Goal: Task Accomplishment & Management: Manage account settings

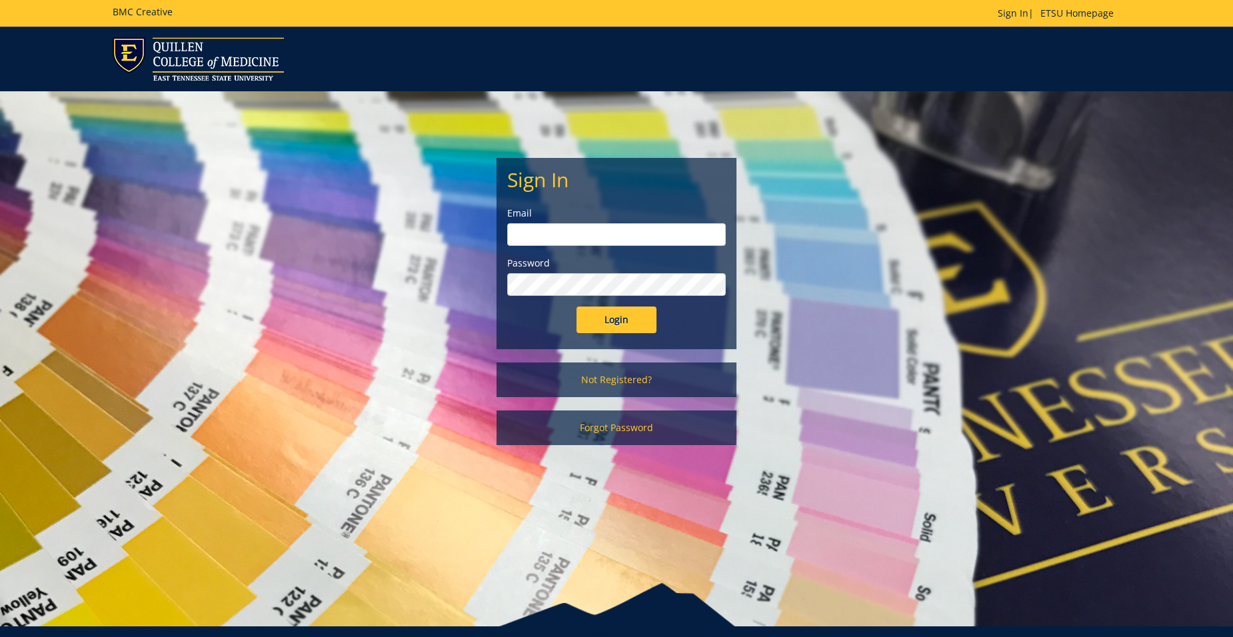
click at [542, 227] on input "email" at bounding box center [616, 234] width 219 height 23
type input "[EMAIL_ADDRESS][DOMAIN_NAME]"
click at [577, 307] on input "Login" at bounding box center [617, 320] width 80 height 27
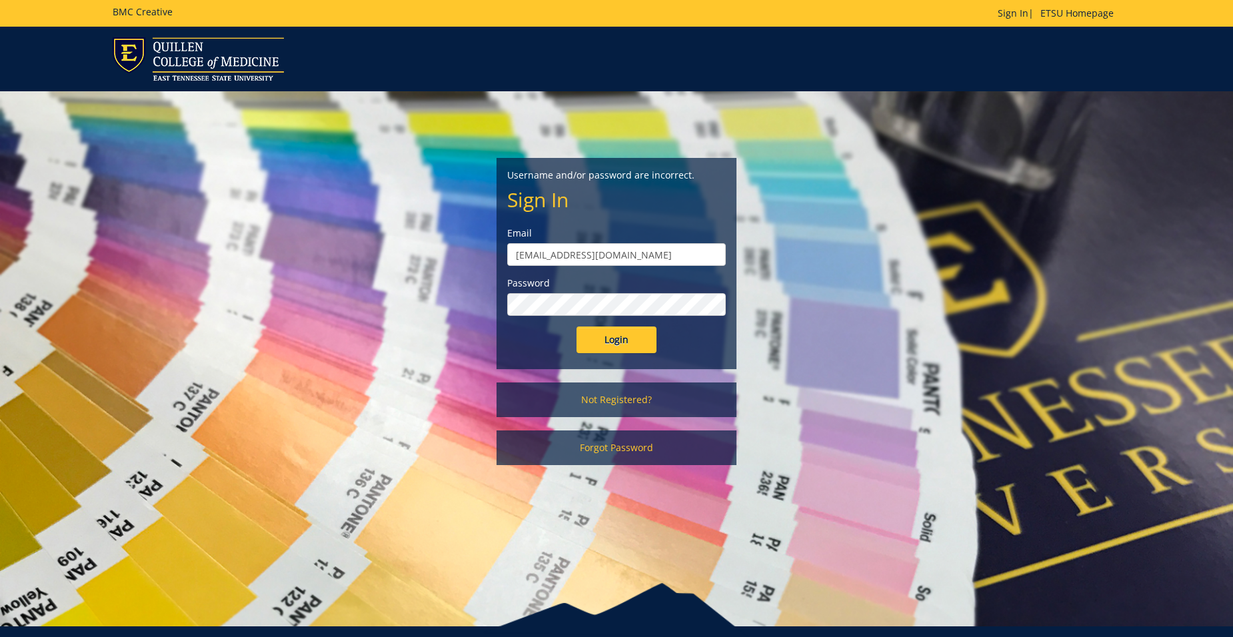
click at [577, 327] on input "Login" at bounding box center [617, 340] width 80 height 27
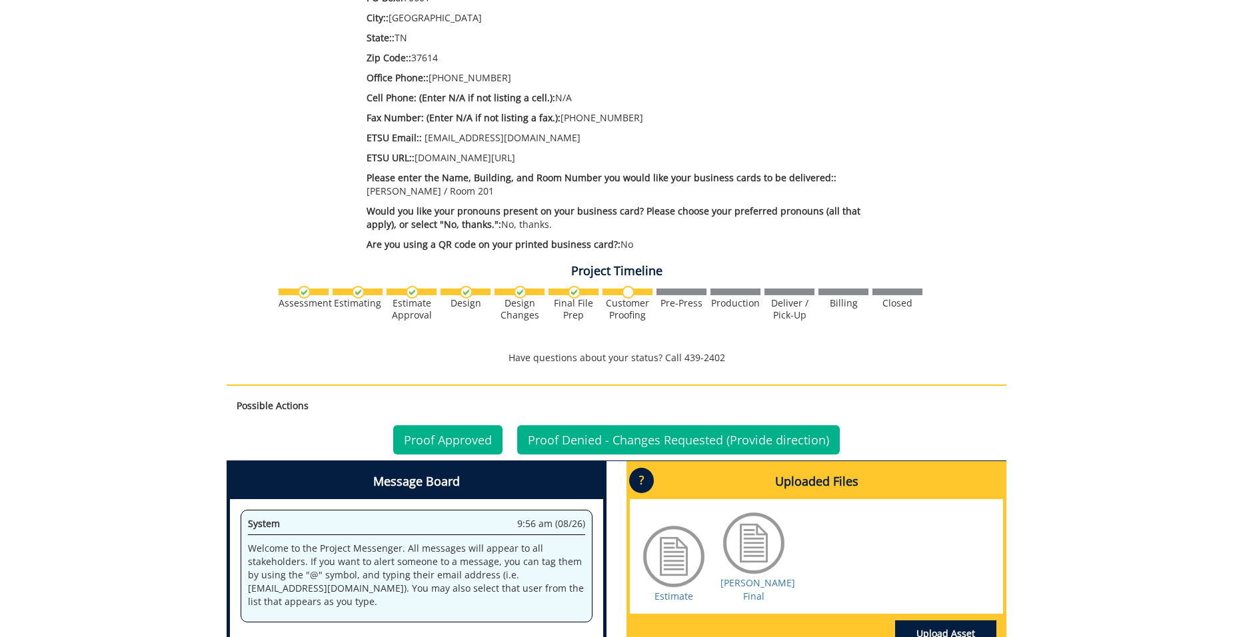
scroll to position [667, 0]
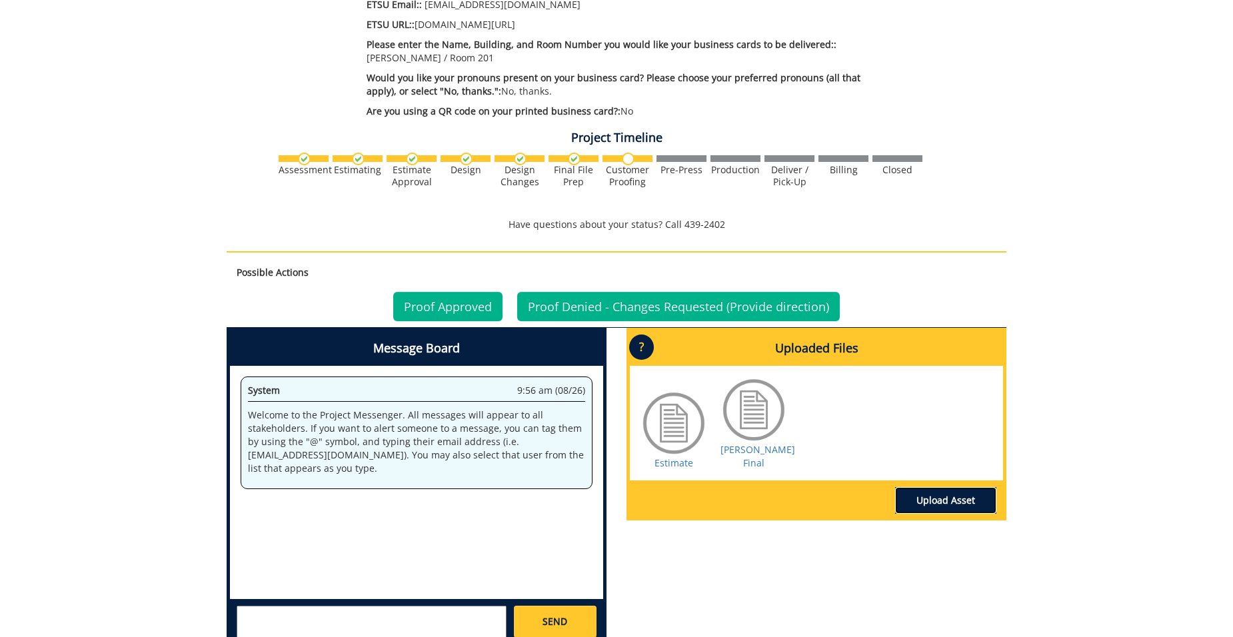
click at [953, 497] on link "Upload Asset" at bounding box center [945, 500] width 101 height 27
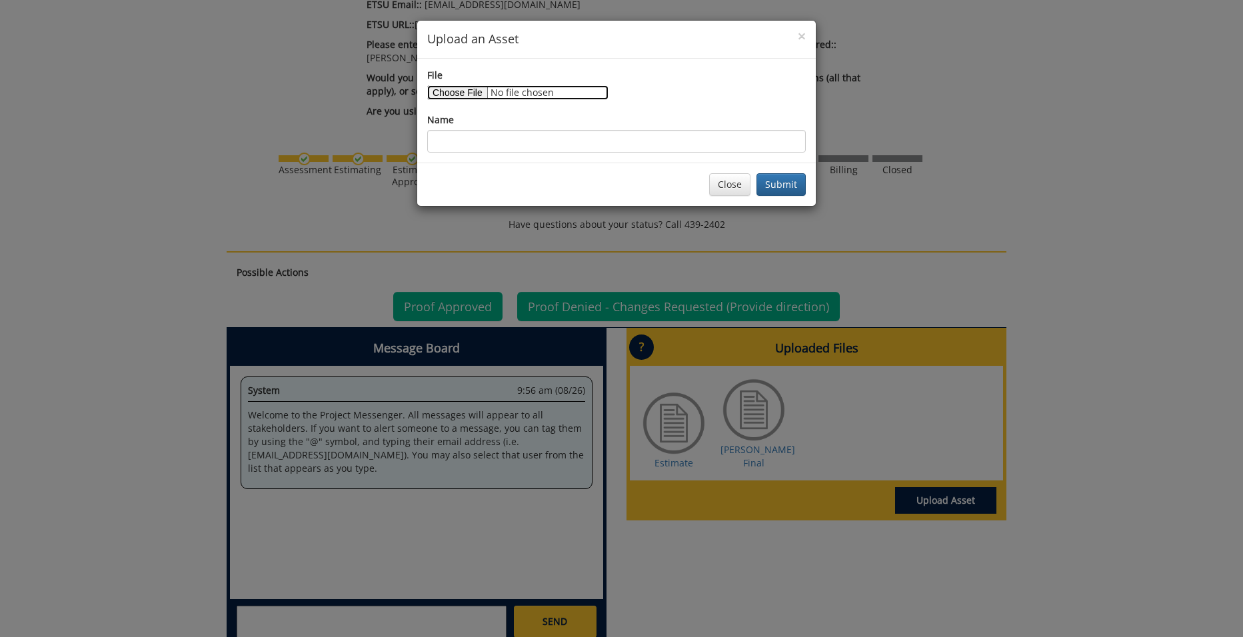
click at [448, 95] on input "File" at bounding box center [517, 92] width 181 height 15
click at [732, 187] on button "Close" at bounding box center [729, 184] width 41 height 23
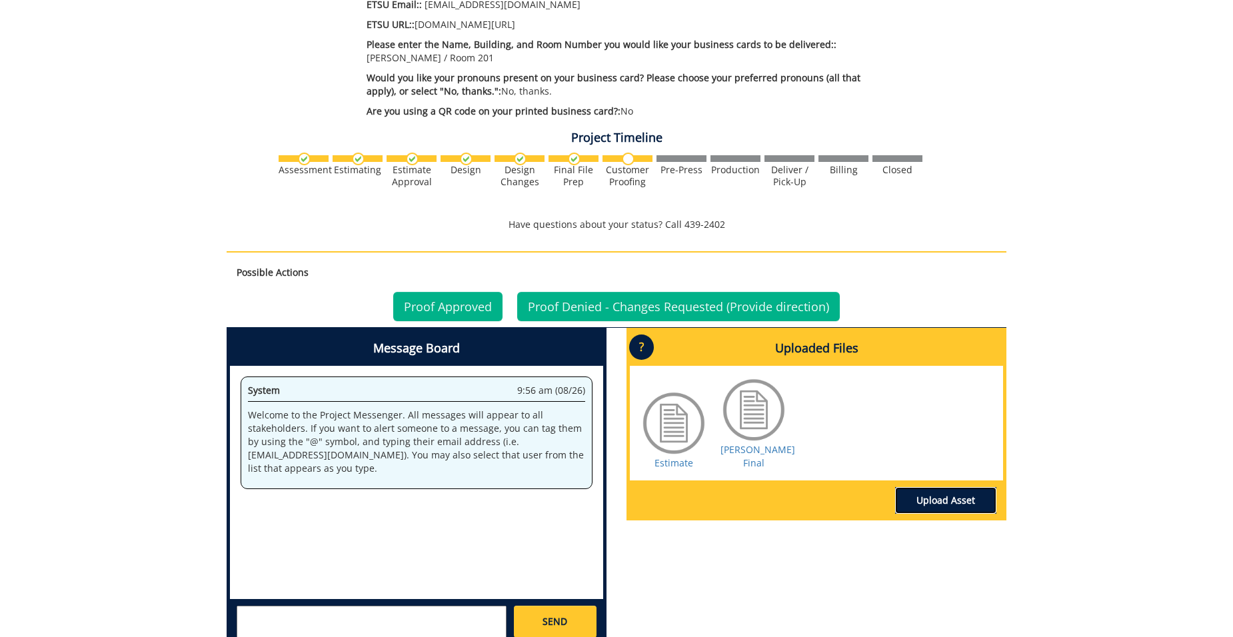
scroll to position [816, 0]
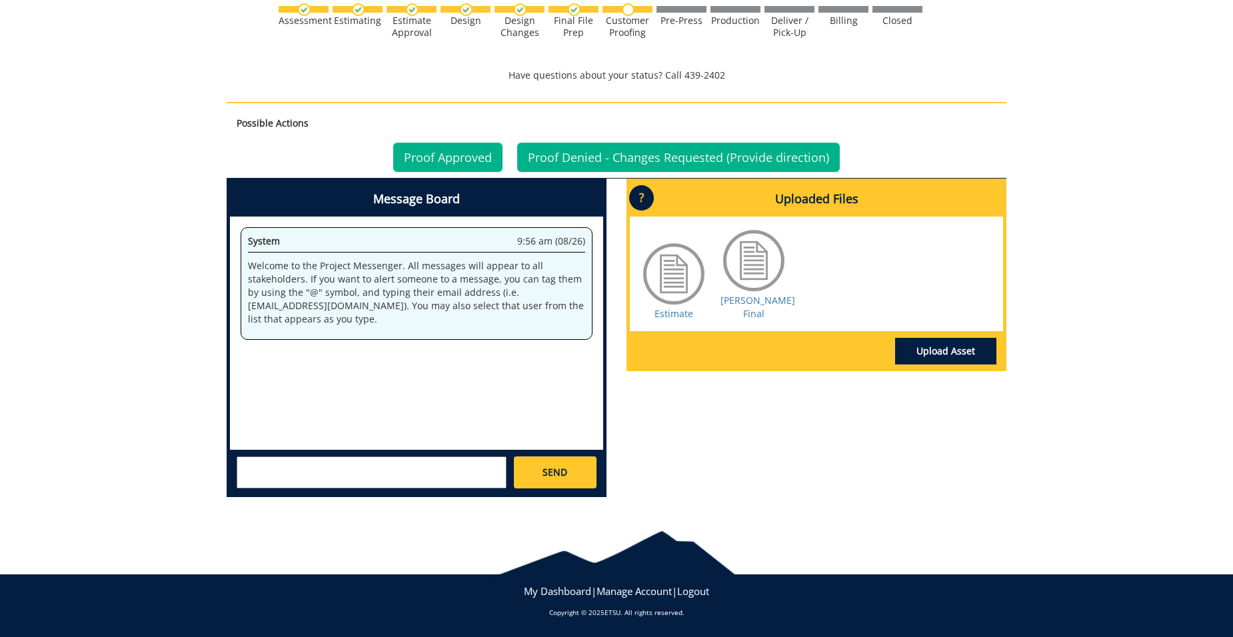
click at [745, 265] on div at bounding box center [754, 260] width 67 height 67
click at [759, 315] on link "Peterson BC Final" at bounding box center [758, 307] width 75 height 26
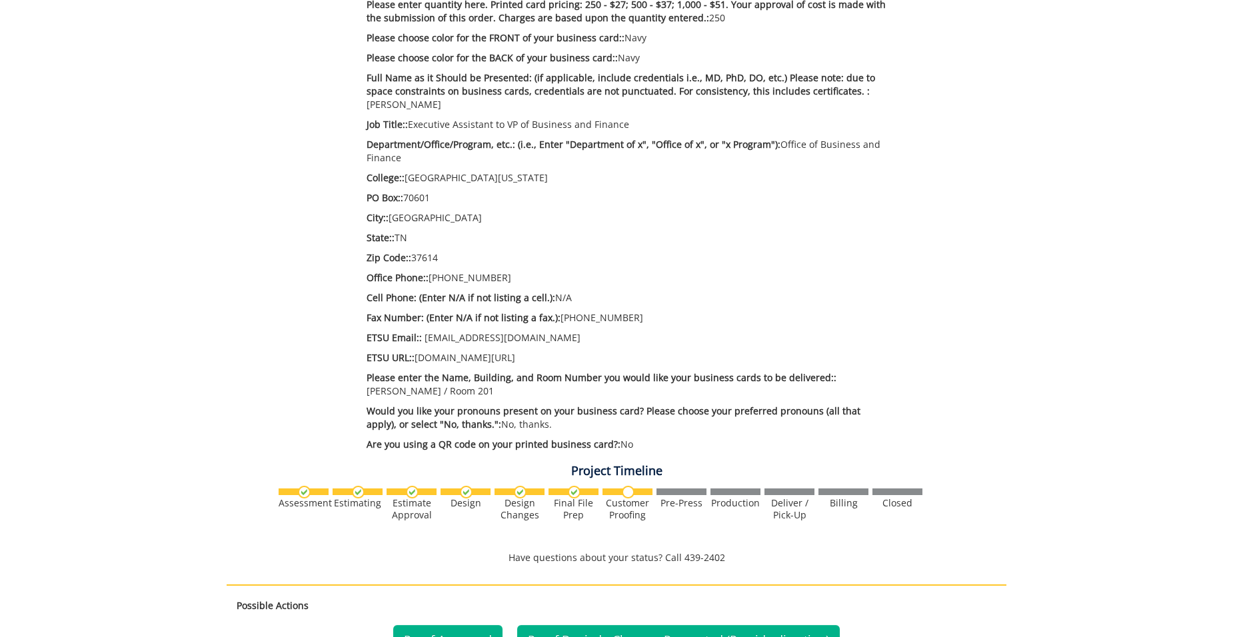
scroll to position [467, 0]
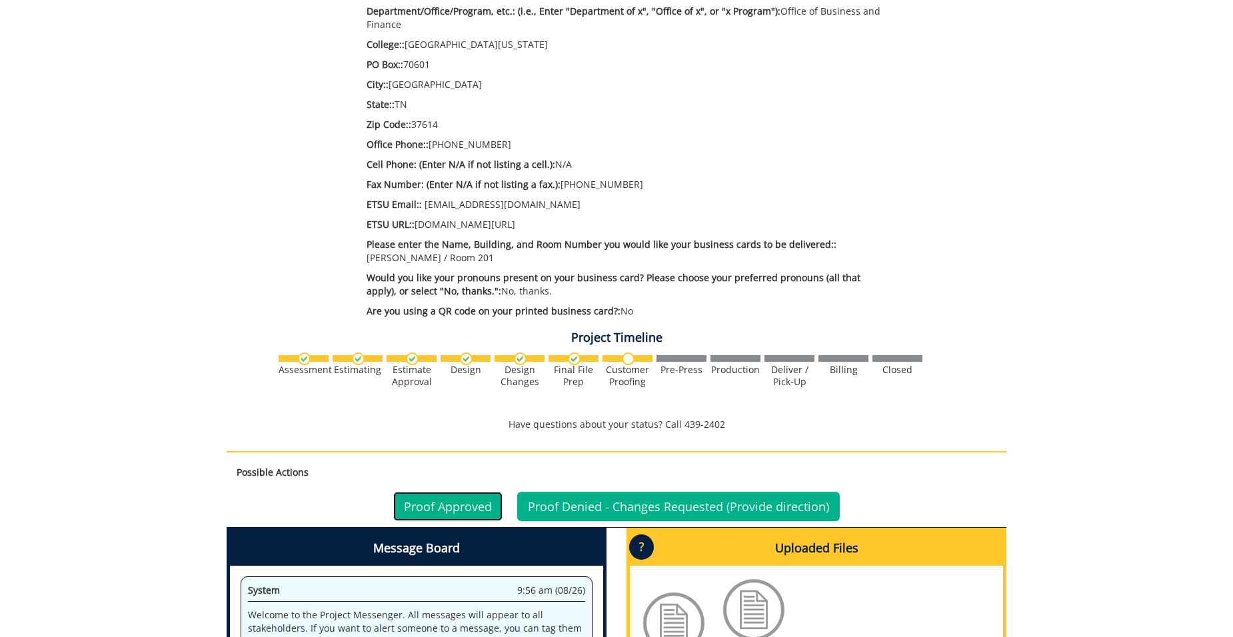
click at [437, 509] on link "Proof Approved" at bounding box center [447, 506] width 109 height 29
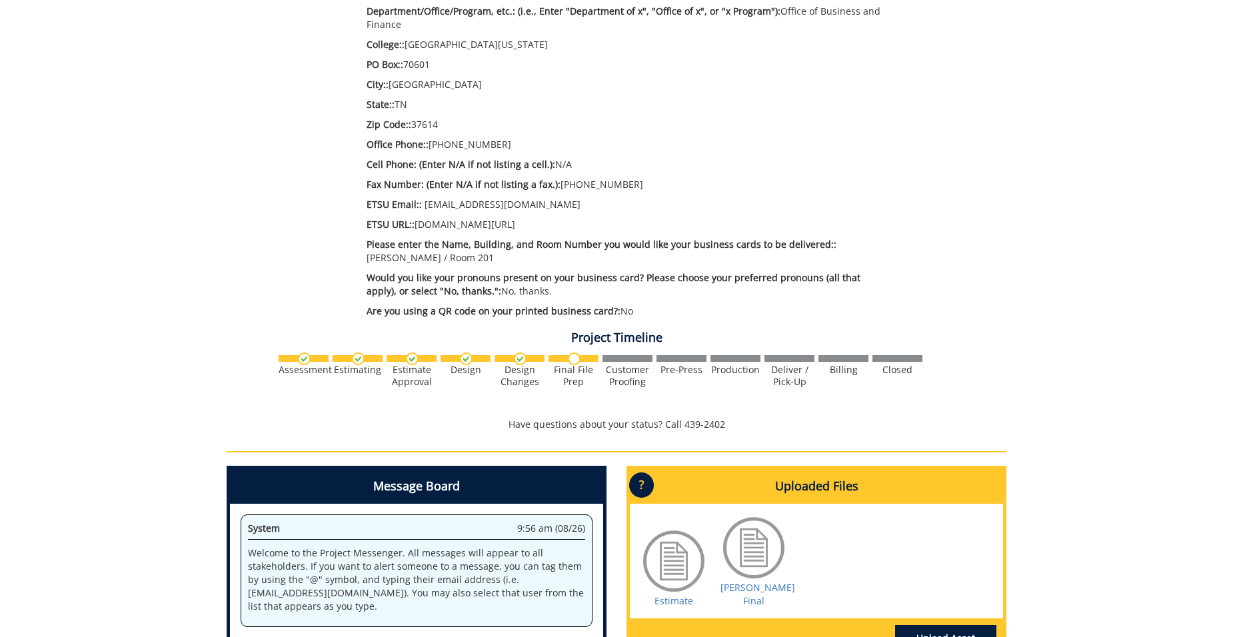
scroll to position [533, 0]
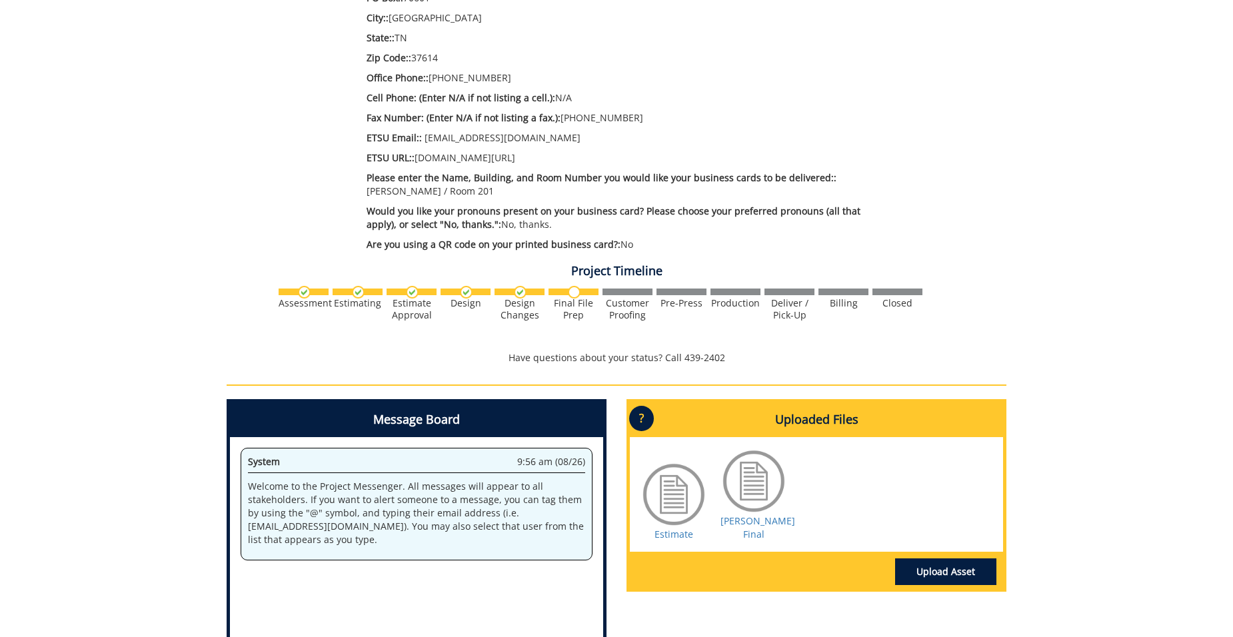
click at [1066, 411] on div "260359-A TammyPeterson-ETSU Business Card [ADM: Peterson BC] Estimate Approver:…" at bounding box center [616, 167] width 1233 height 1124
click at [664, 500] on div at bounding box center [674, 494] width 67 height 67
click at [662, 533] on link "Estimate" at bounding box center [674, 534] width 39 height 13
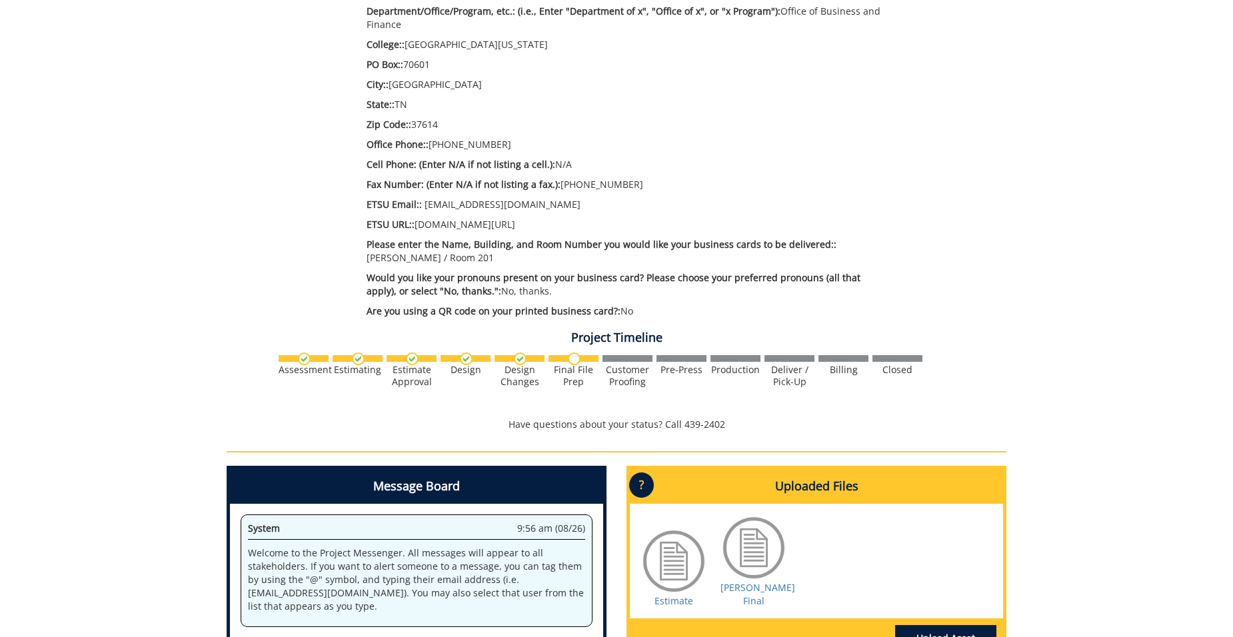
scroll to position [667, 0]
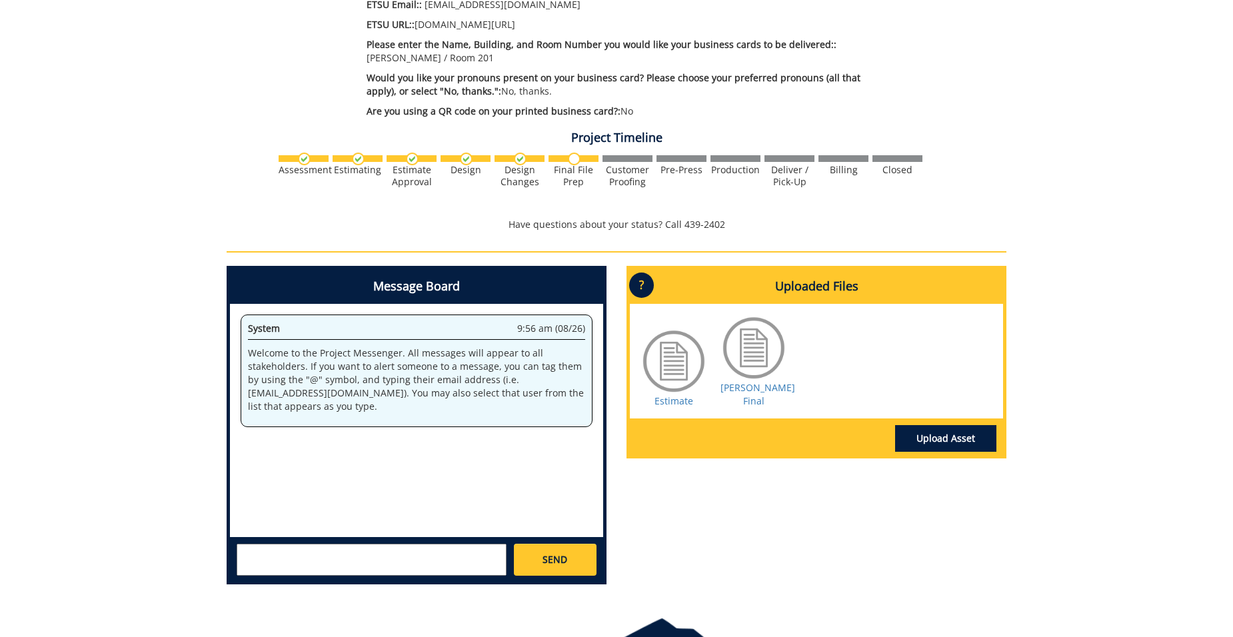
click at [326, 543] on div "SEND" at bounding box center [416, 559] width 373 height 44
click at [278, 552] on textarea at bounding box center [372, 560] width 270 height 32
type textarea "Please deliver to [PERSON_NAME][GEOGRAPHIC_DATA] 201 - I have changed locations…"
click at [555, 559] on span "SEND" at bounding box center [555, 559] width 25 height 13
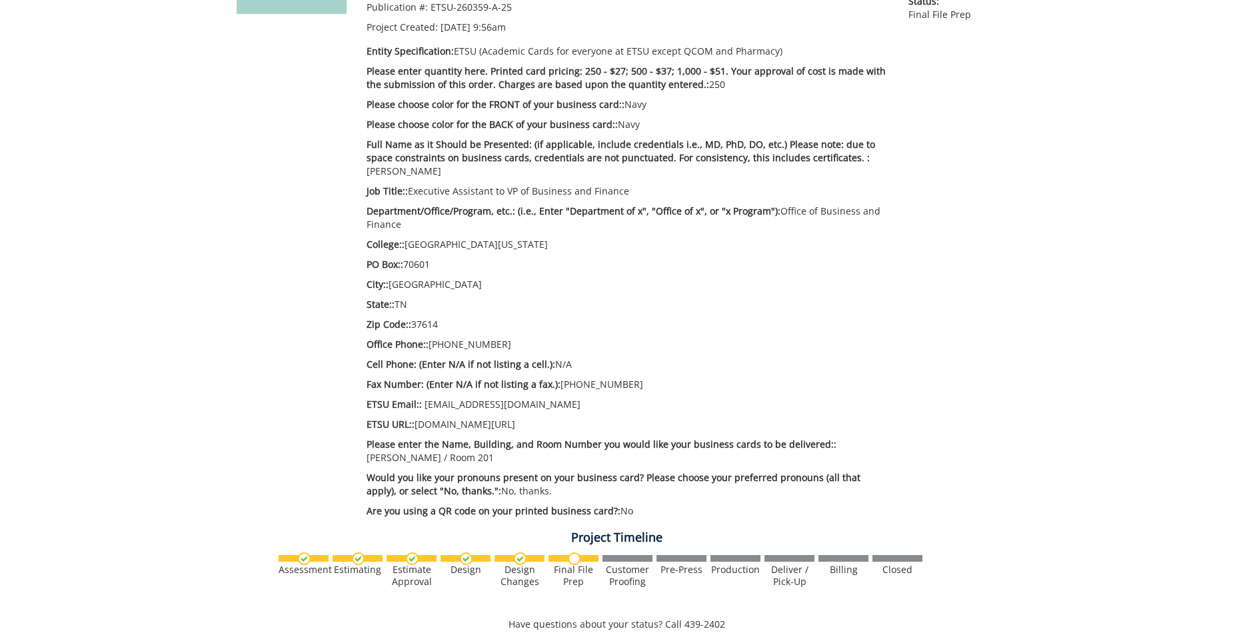
scroll to position [67, 0]
